Goal: Find specific fact: Find specific fact

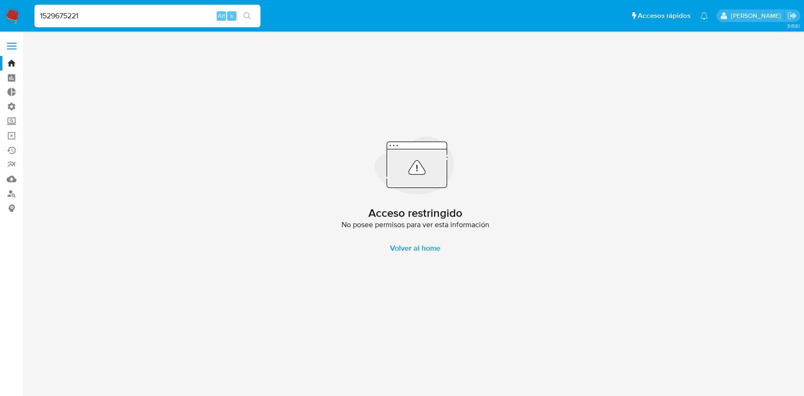
drag, startPoint x: 0, startPoint y: 0, endPoint x: 0, endPoint y: 13, distance: 12.7
click at [0, 13] on nav "Pausado Ver notificaciones 1529675221 Alt s Accesos rápidos Presiona las siguie…" at bounding box center [402, 16] width 804 height 32
paste input "91946298"
type input "91946298"
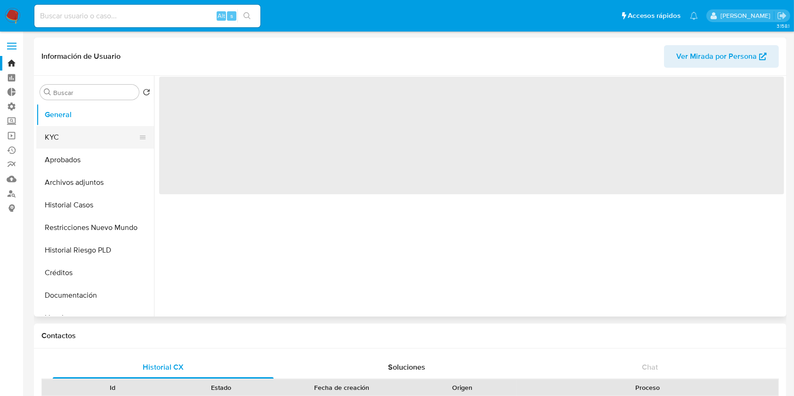
click at [94, 141] on button "KYC" at bounding box center [91, 137] width 110 height 23
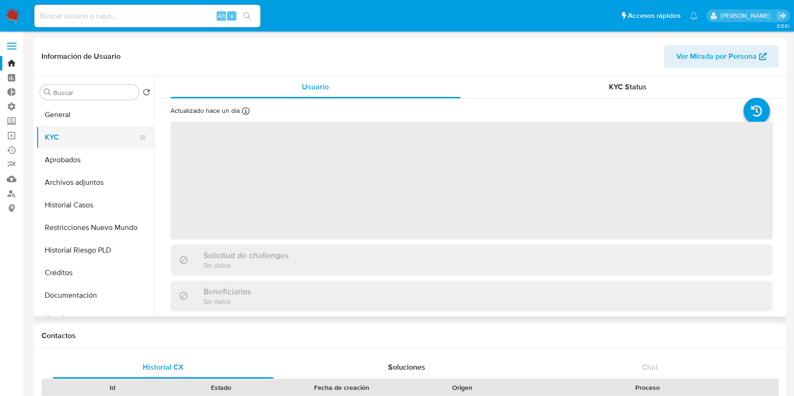
select select "10"
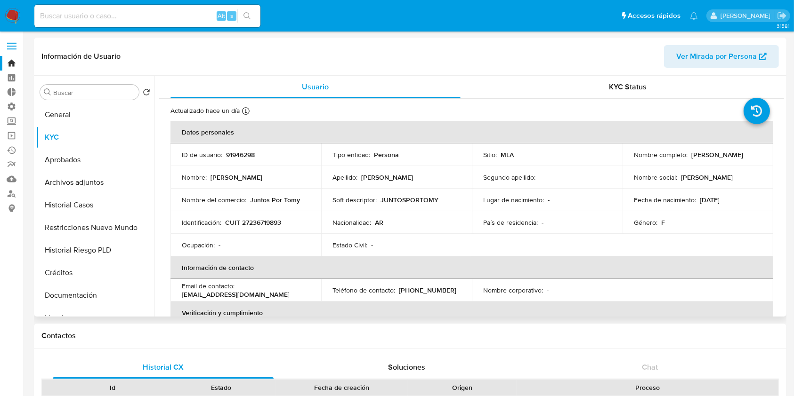
drag, startPoint x: 694, startPoint y: 160, endPoint x: 632, endPoint y: 161, distance: 62.6
click at [634, 159] on div "Nombre completo : [PERSON_NAME]" at bounding box center [698, 155] width 128 height 8
copy p "[PERSON_NAME]"
drag, startPoint x: 290, startPoint y: 222, endPoint x: 242, endPoint y: 225, distance: 47.6
click at [242, 225] on div "Identificación : CUIT 27236719893" at bounding box center [246, 222] width 128 height 8
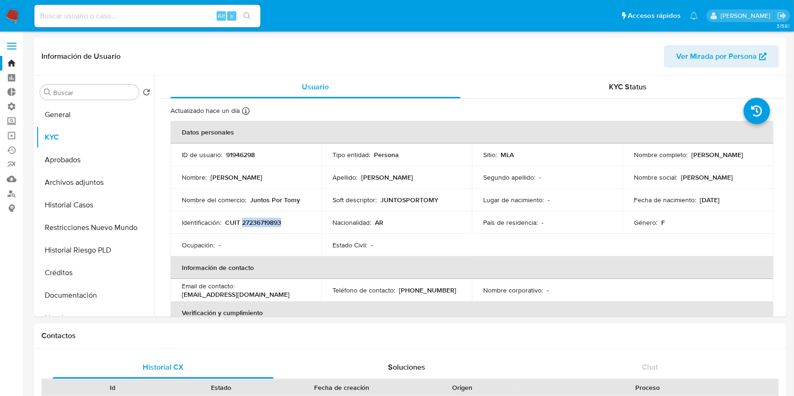
copy p "27236719893"
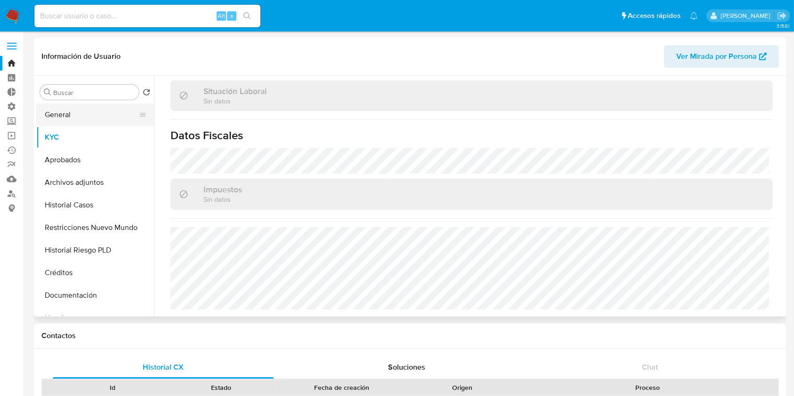
click at [83, 118] on button "General" at bounding box center [91, 115] width 110 height 23
